Goal: Task Accomplishment & Management: Manage account settings

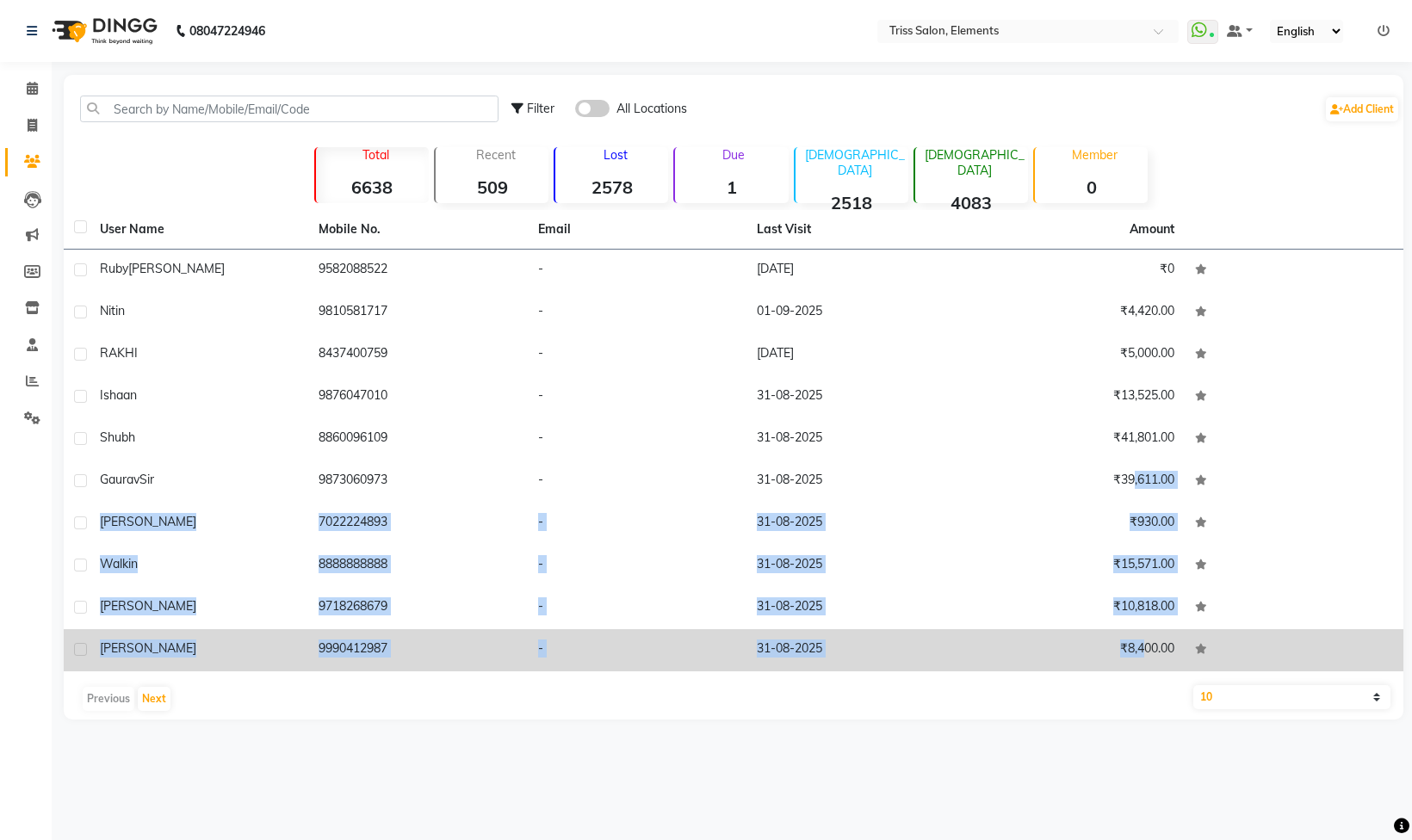
drag, startPoint x: 1125, startPoint y: 470, endPoint x: 1135, endPoint y: 663, distance: 193.3
click at [1135, 663] on tbody "[PERSON_NAME] 9582088522 - [DATE] ₹0 nitin 9810581717 - [DATE] ₹4,420.00 RAKHI …" at bounding box center [734, 461] width 1340 height 422
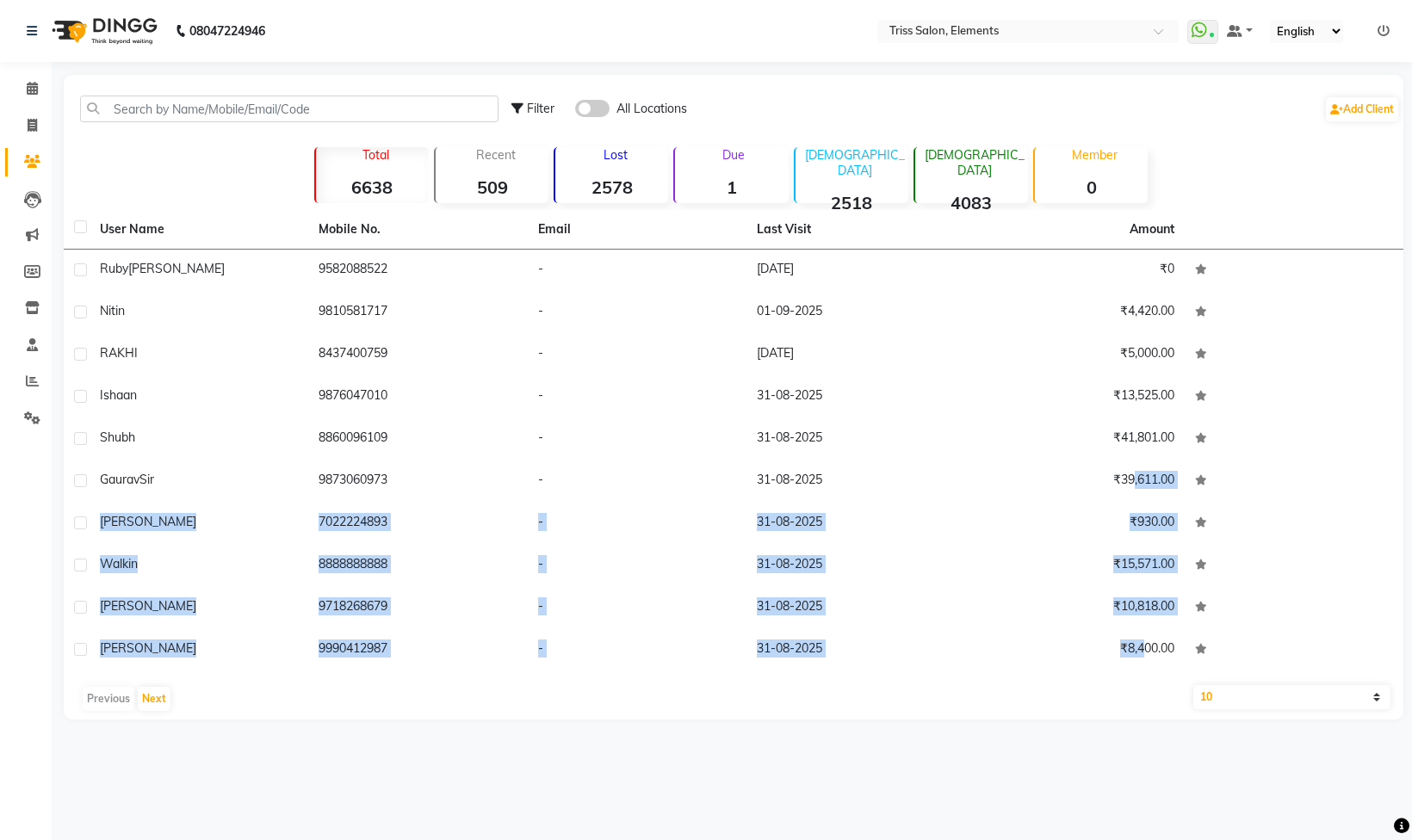
click at [1135, 663] on td "₹8,400.00" at bounding box center [1074, 650] width 219 height 42
click at [1404, 679] on div at bounding box center [1404, 397] width 0 height 645
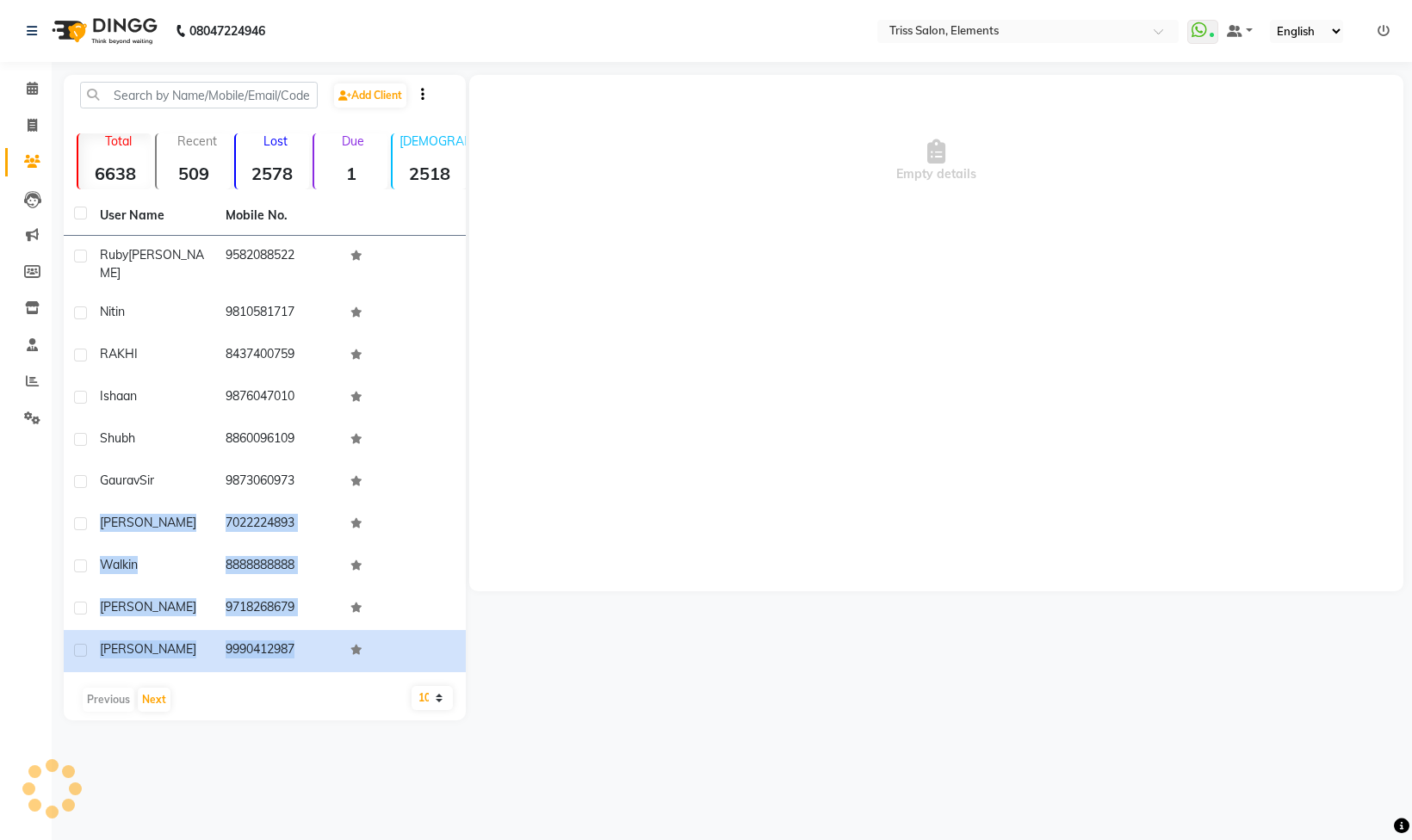
click at [1118, 705] on div "Empty details" at bounding box center [935, 397] width 938 height 646
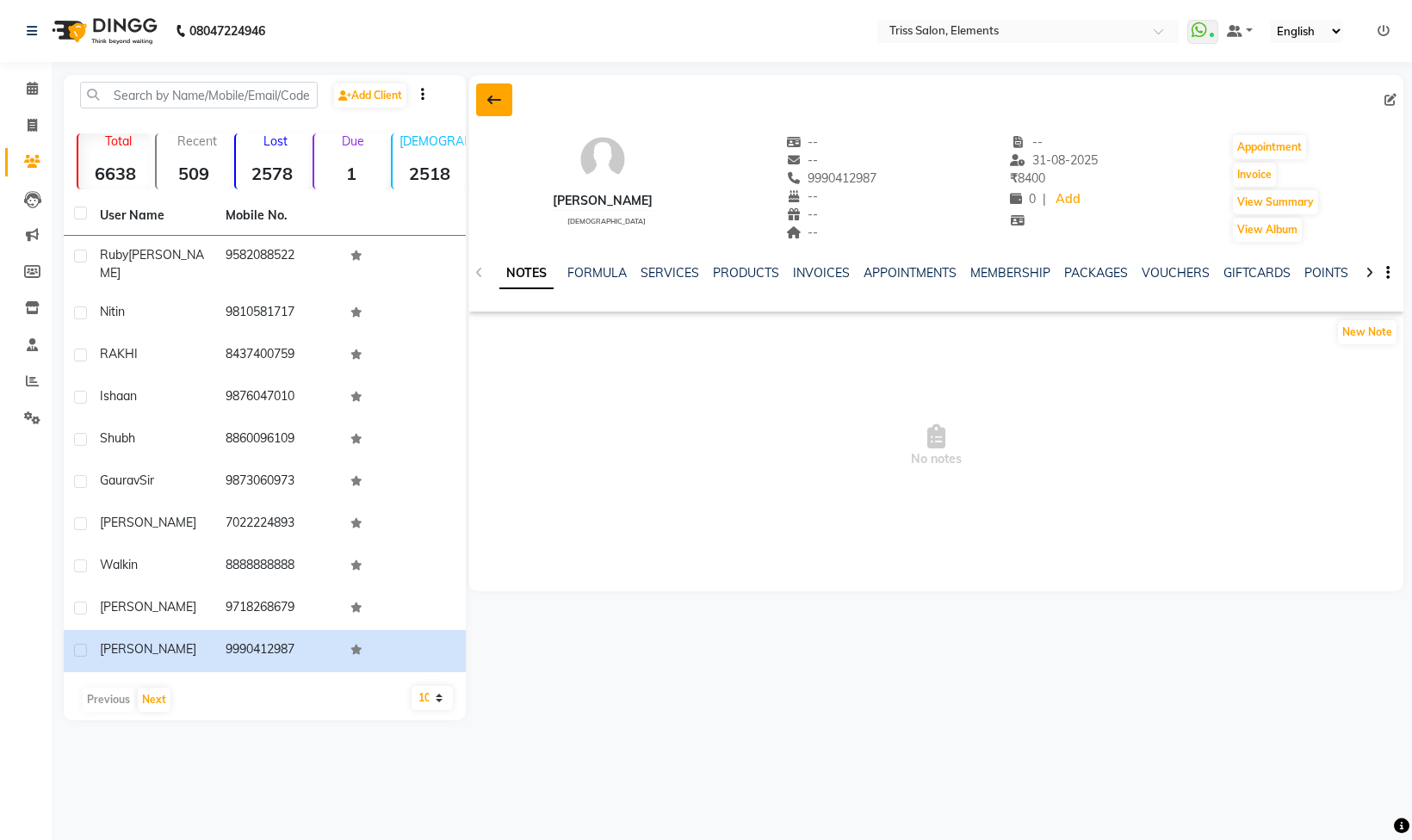
click at [485, 92] on button at bounding box center [494, 100] width 36 height 33
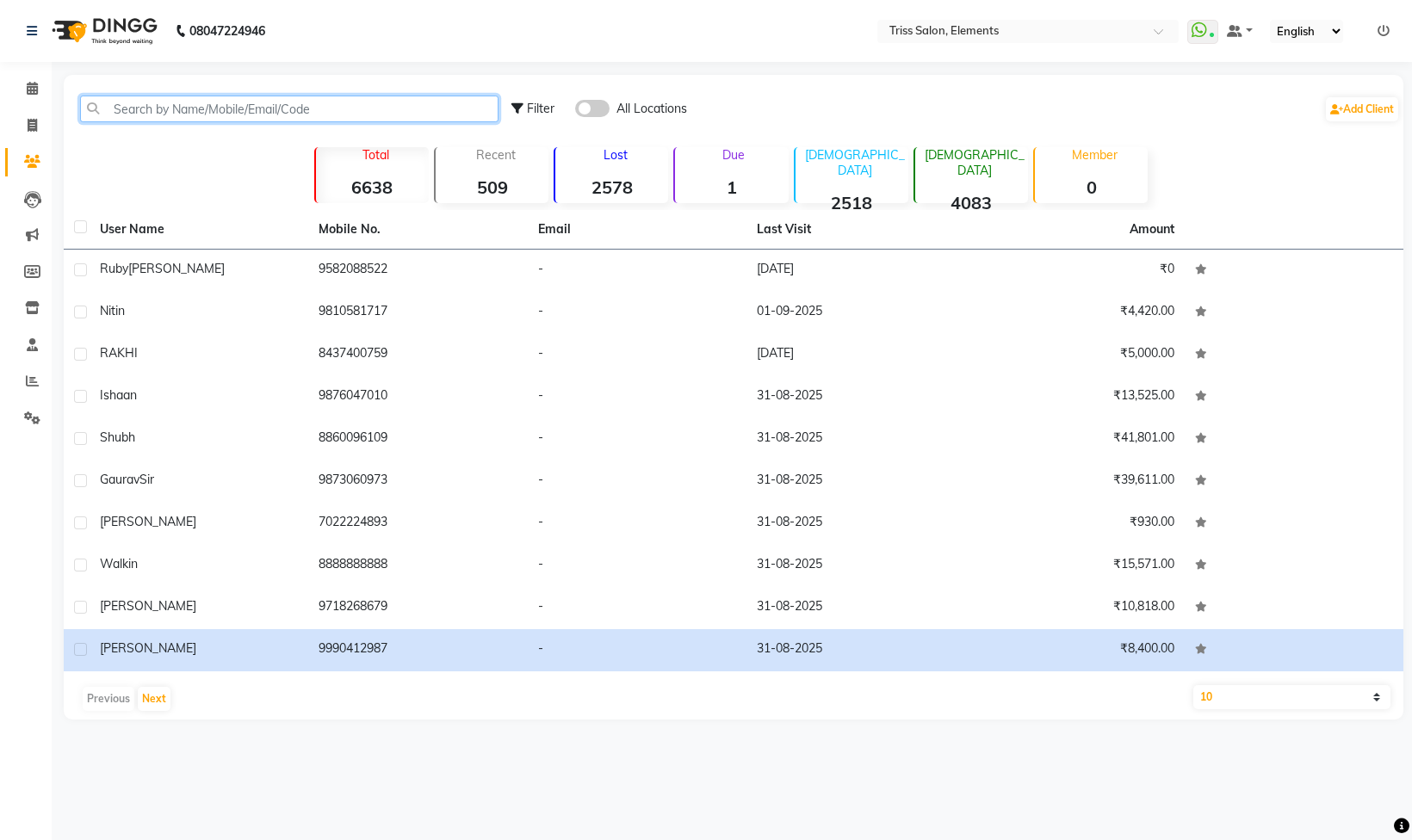
click at [277, 104] on input "text" at bounding box center [289, 108] width 418 height 27
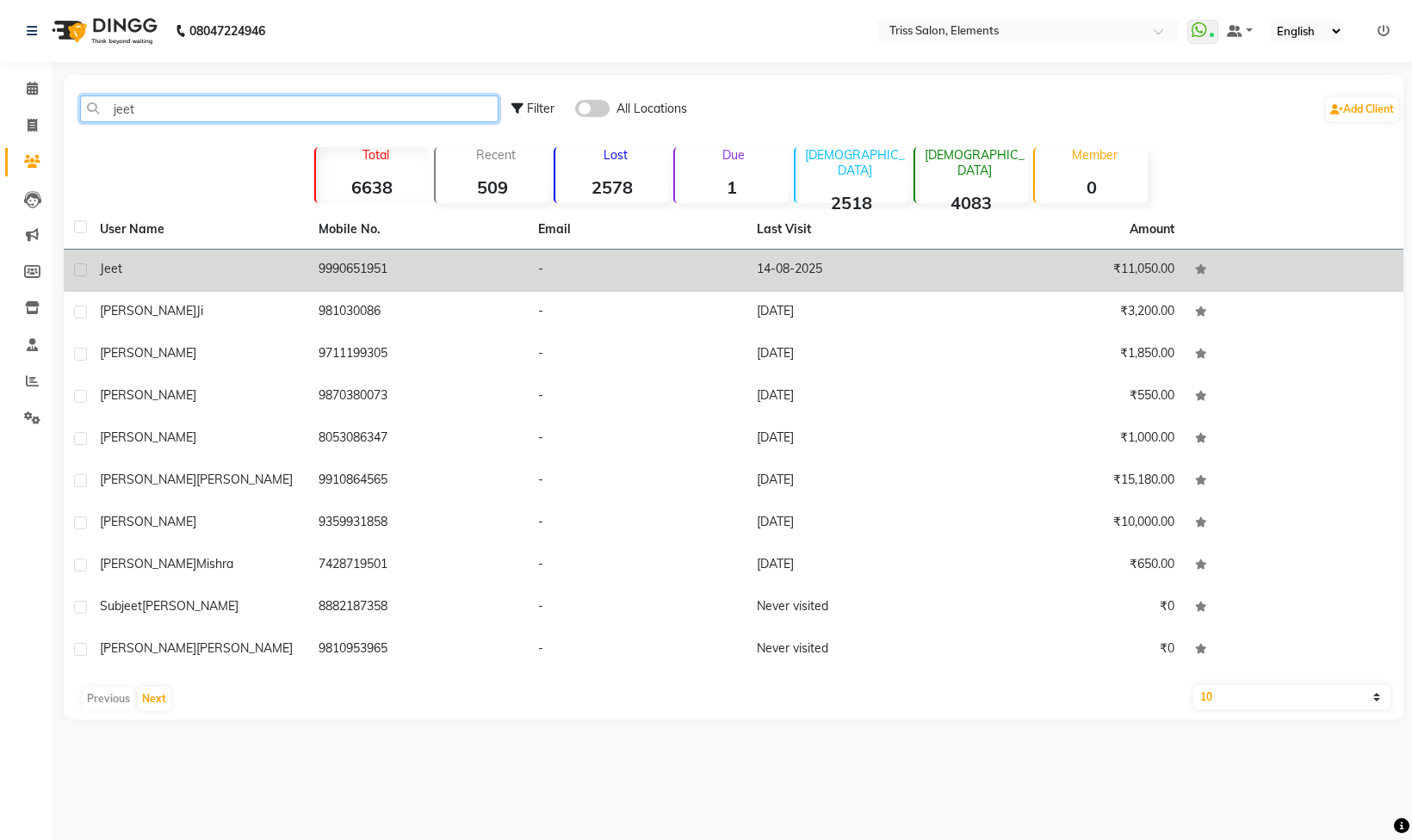
type input "jeet"
click at [382, 252] on td "9990651951" at bounding box center [418, 271] width 219 height 42
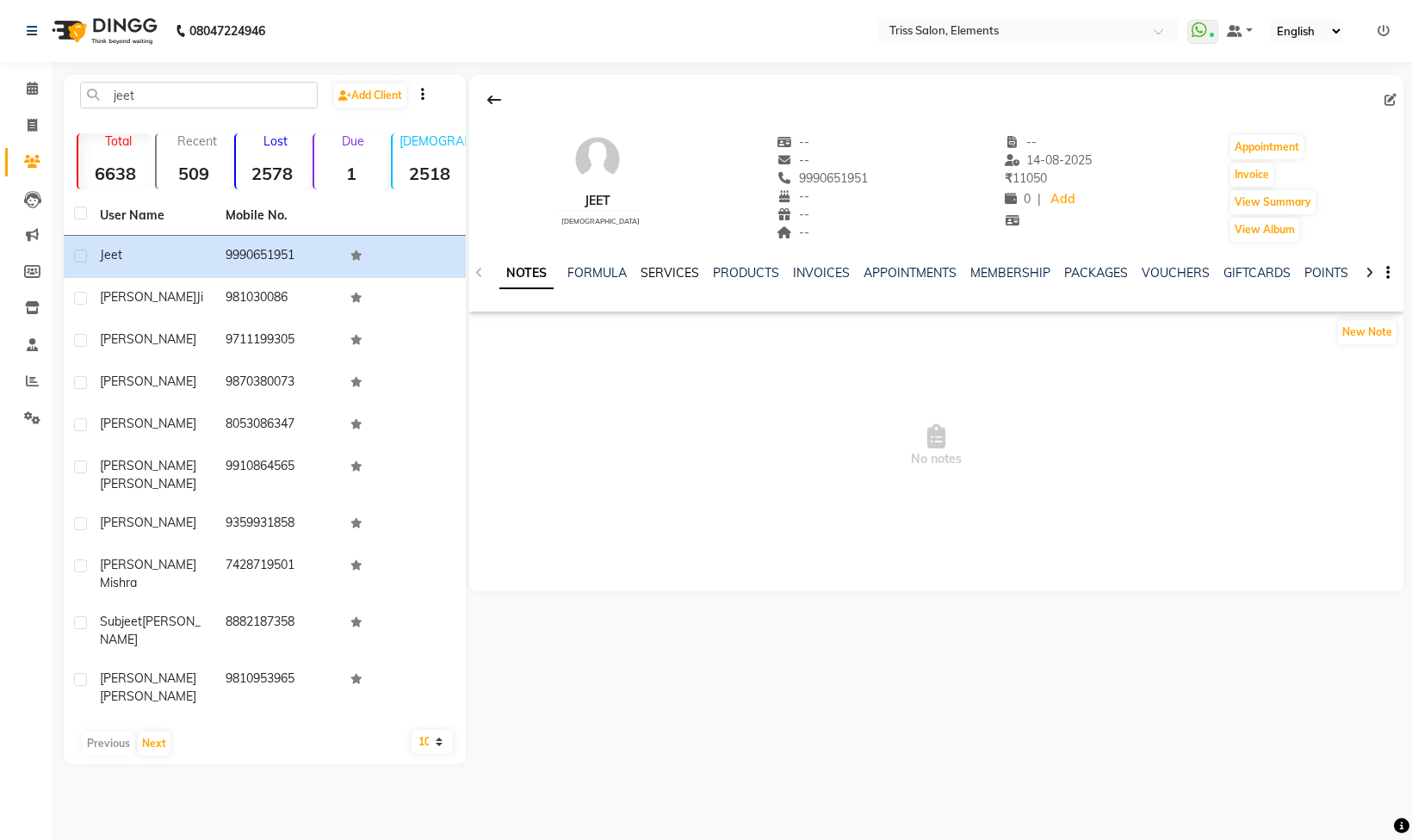
click at [678, 274] on link "SERVICES" at bounding box center [669, 273] width 59 height 16
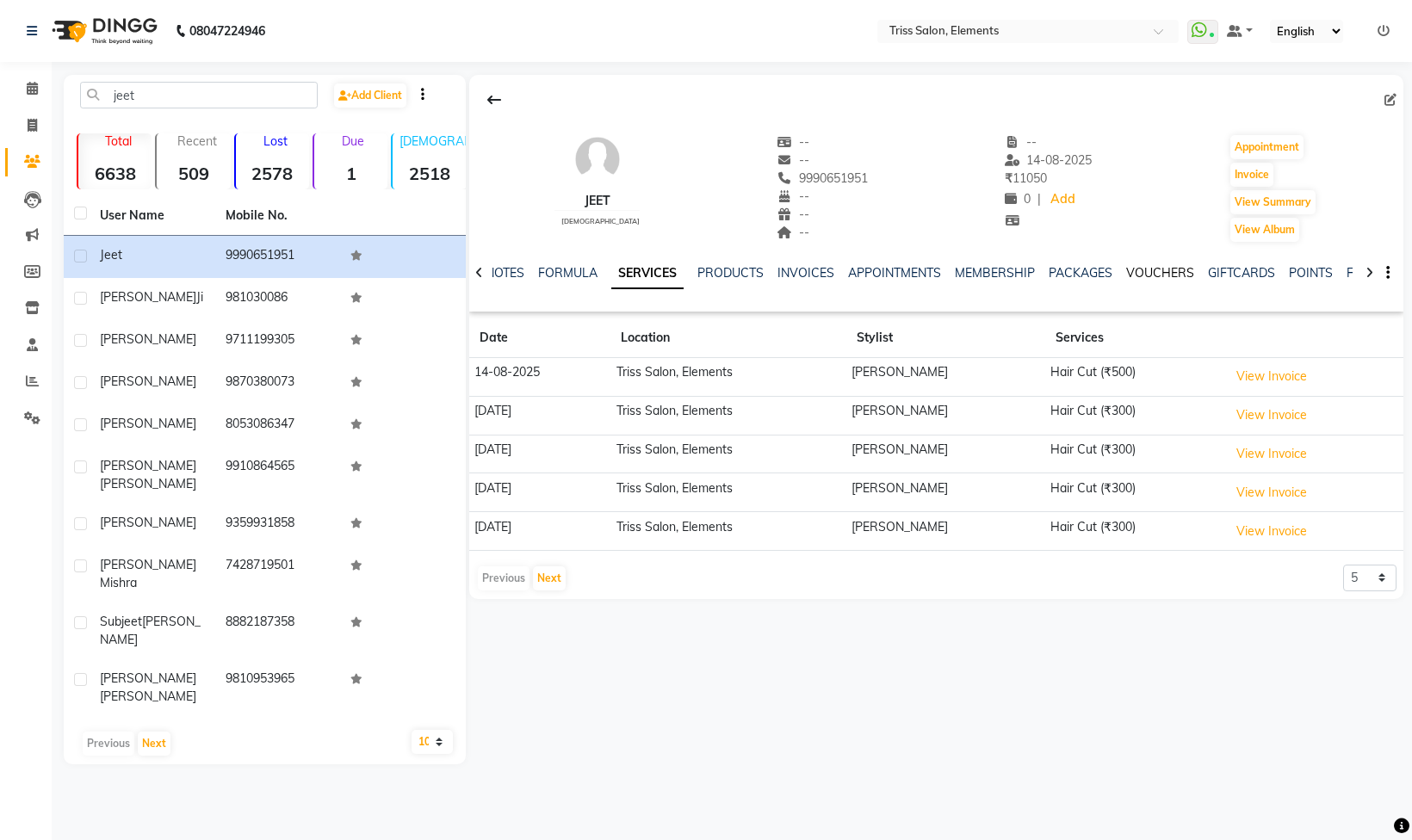
click at [1164, 280] on link "VOUCHERS" at bounding box center [1160, 273] width 68 height 16
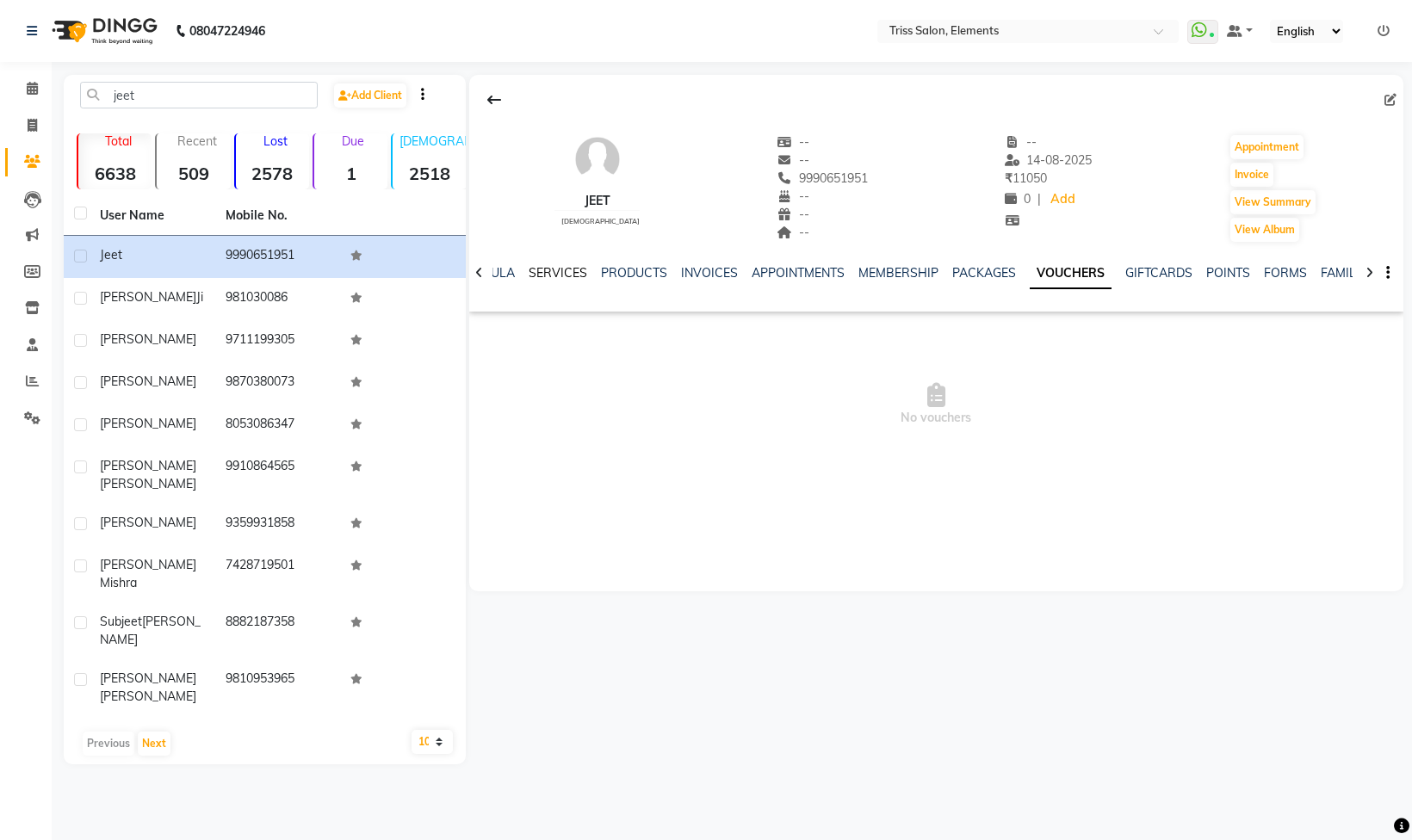
click at [538, 281] on link "SERVICES" at bounding box center [558, 273] width 59 height 16
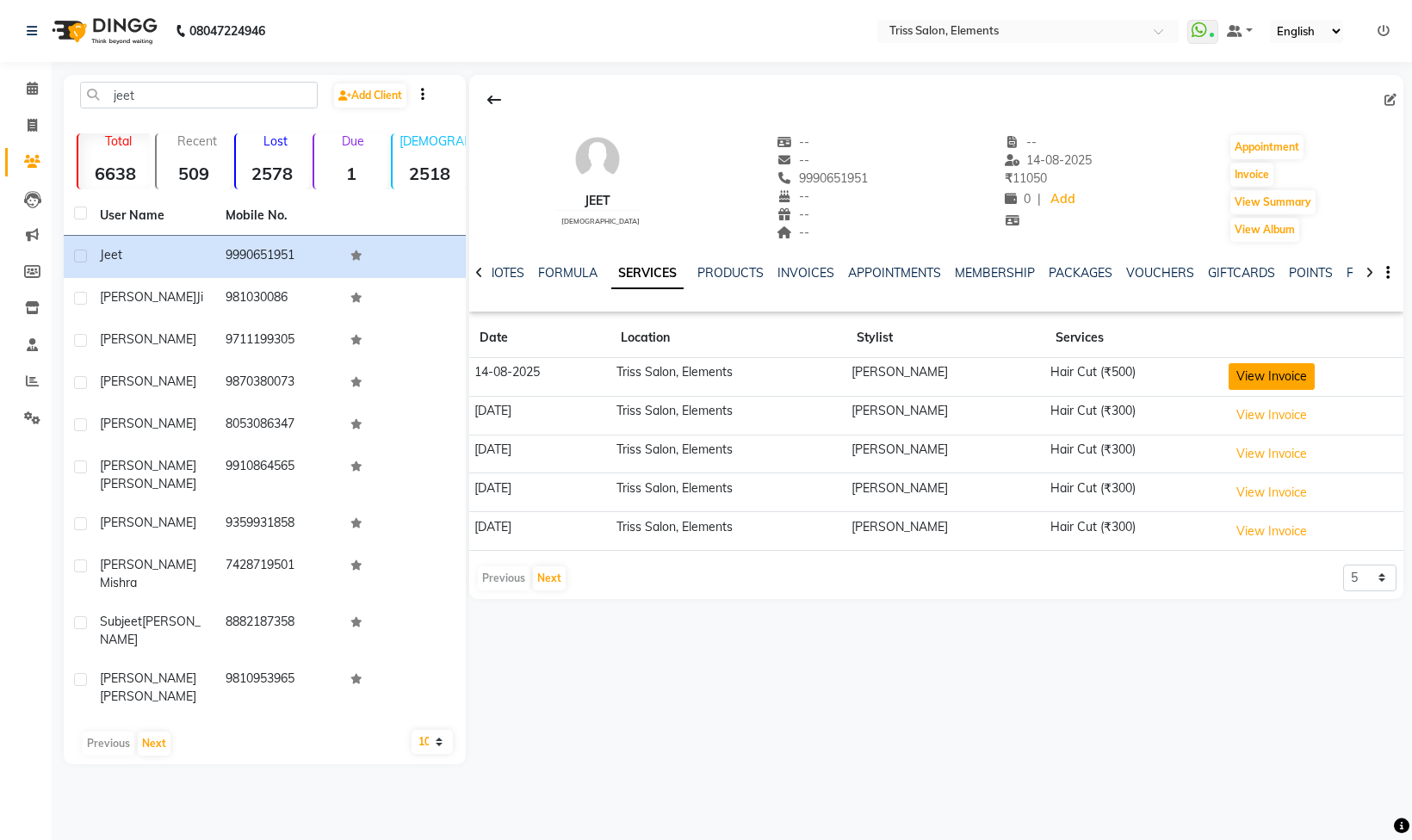
click at [1271, 387] on button "View Invoice" at bounding box center [1272, 376] width 86 height 27
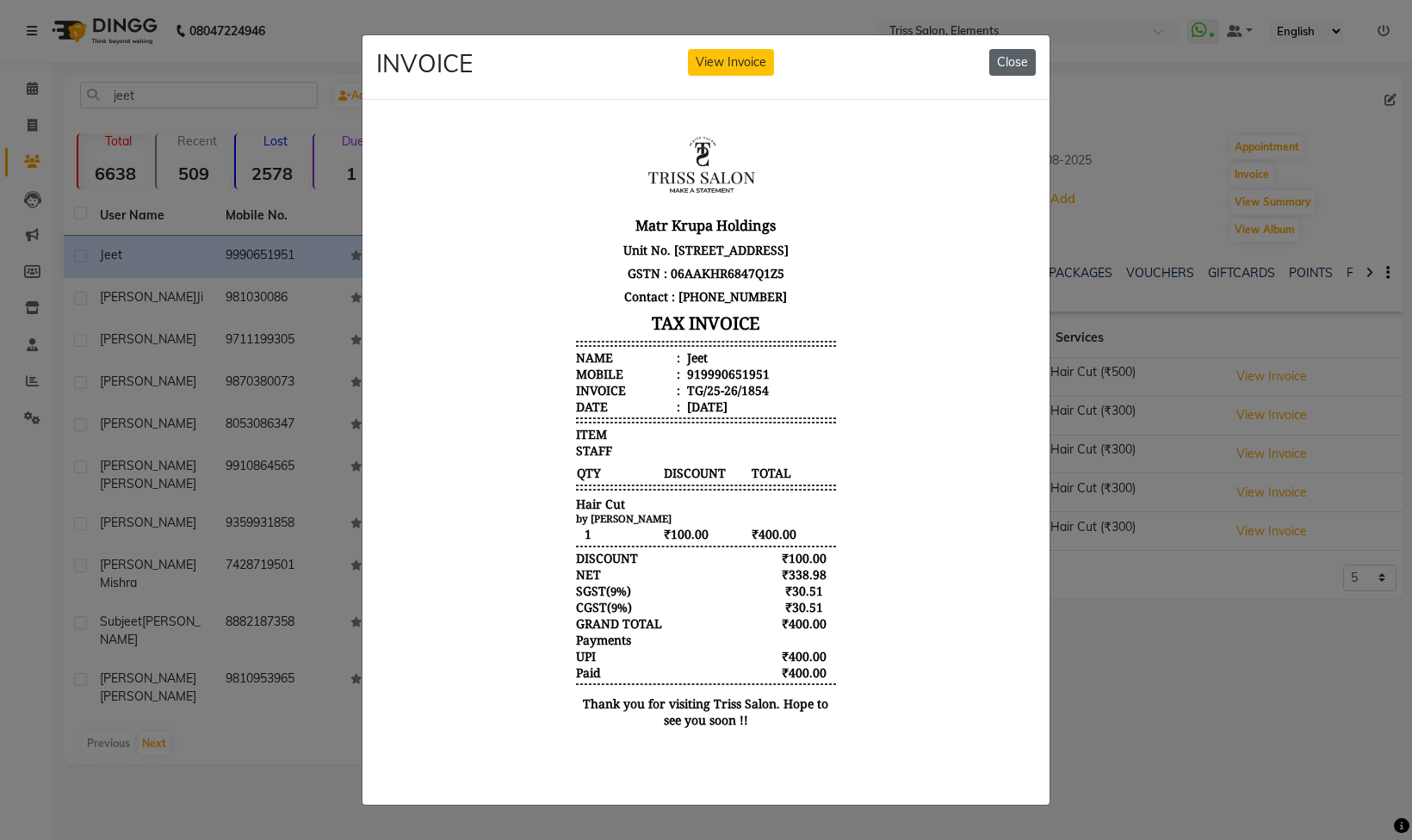
click at [1000, 50] on button "Close" at bounding box center [1013, 62] width 47 height 27
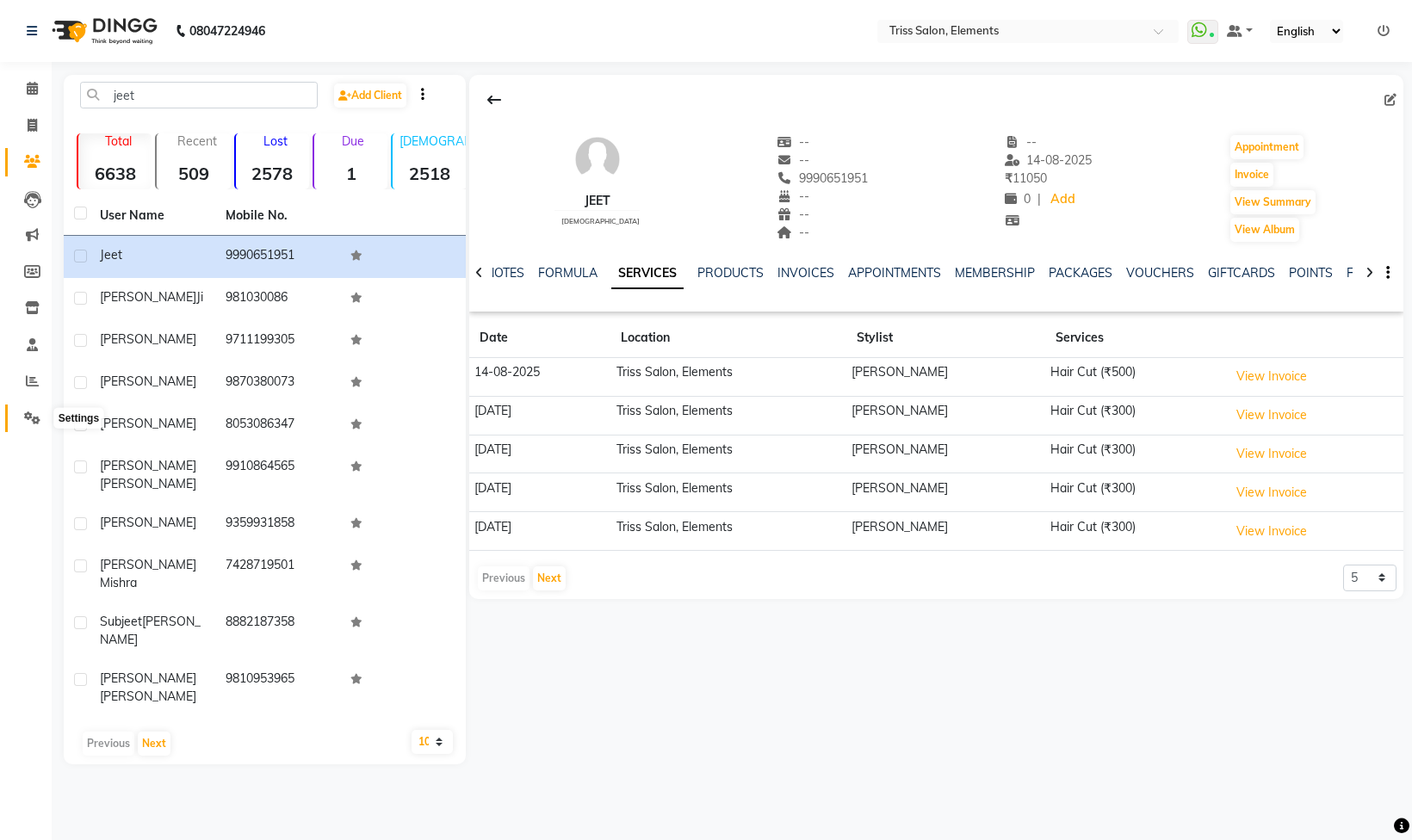
click at [29, 423] on icon at bounding box center [32, 417] width 16 height 13
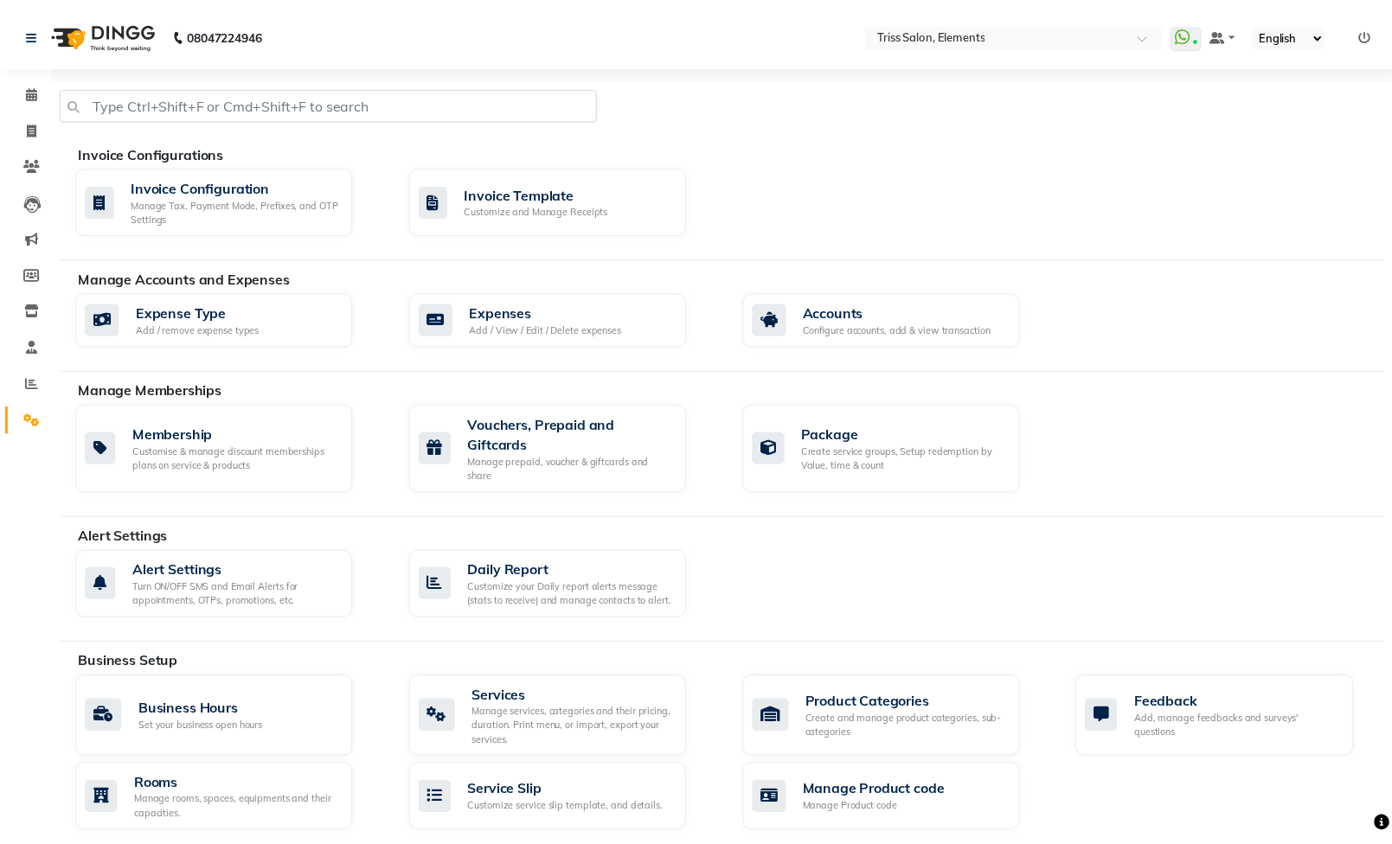
scroll to position [305, 0]
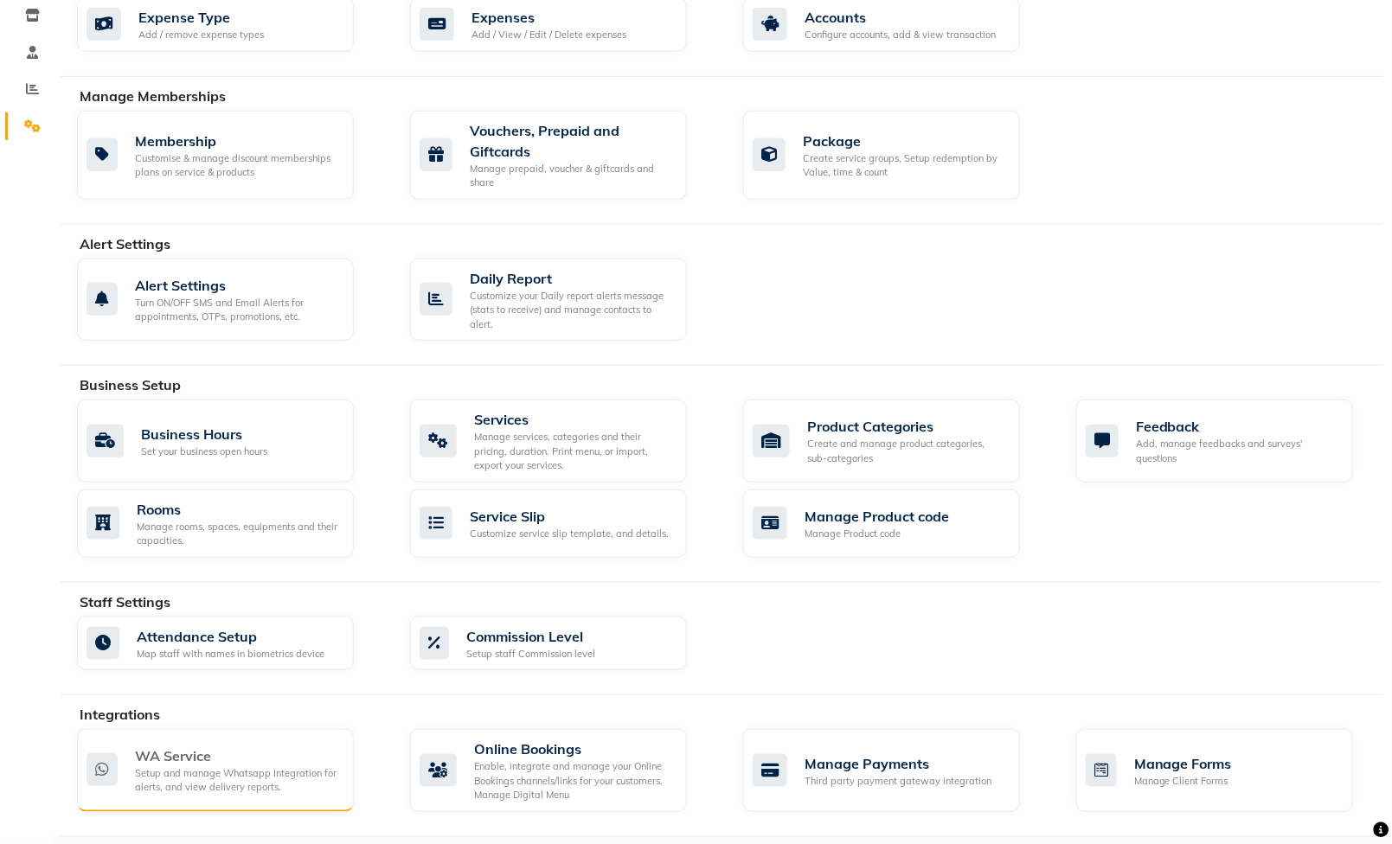
click at [282, 752] on div "WA Service" at bounding box center [237, 755] width 205 height 21
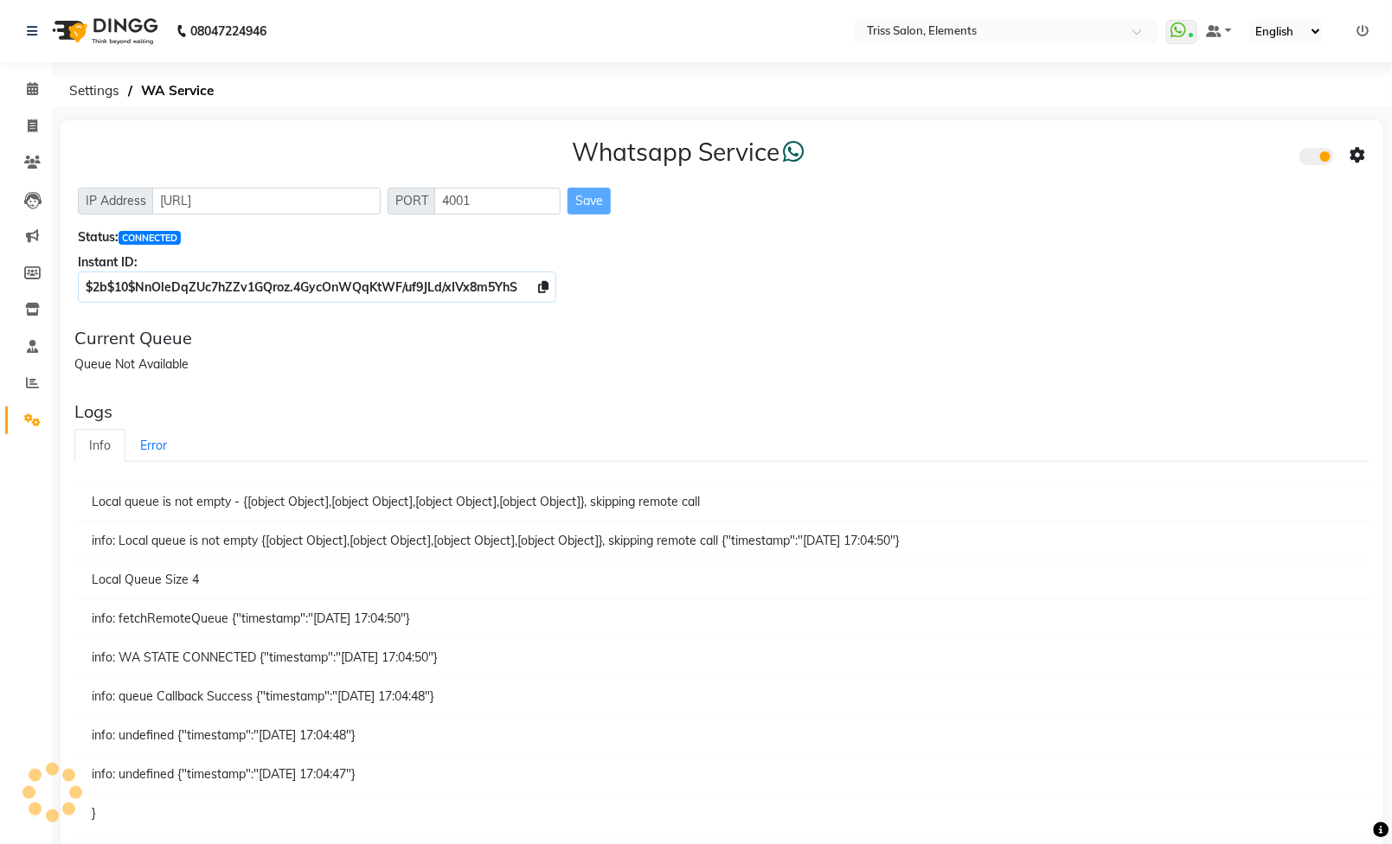
scroll to position [74, 0]
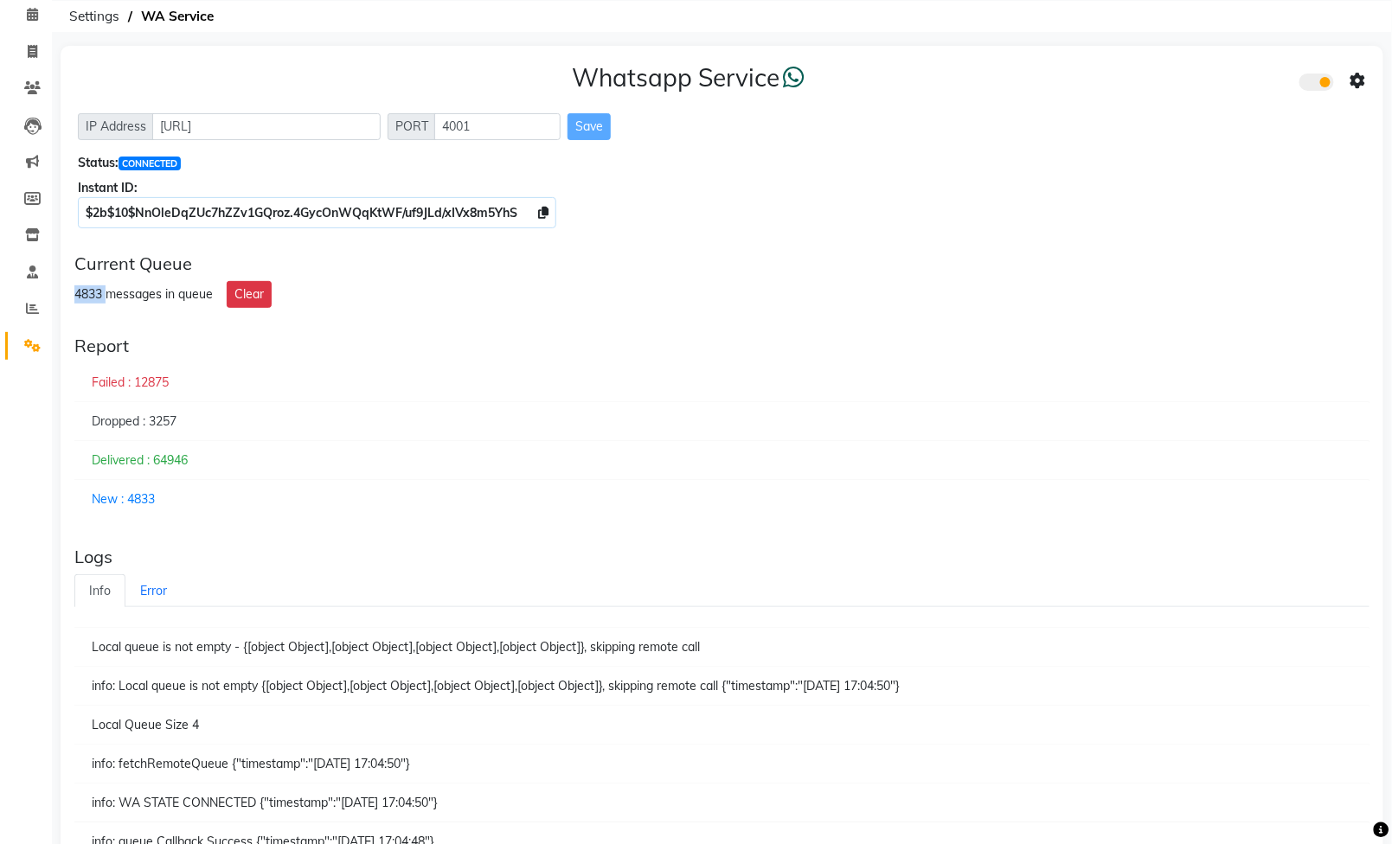
drag, startPoint x: 77, startPoint y: 317, endPoint x: 111, endPoint y: 311, distance: 34.1
click at [111, 311] on div "Whatsapp Service IP Address [URL] PORT 4001 Save Status: CONNECTED Instant ID: …" at bounding box center [722, 538] width 1322 height 985
